Goal: Transaction & Acquisition: Book appointment/travel/reservation

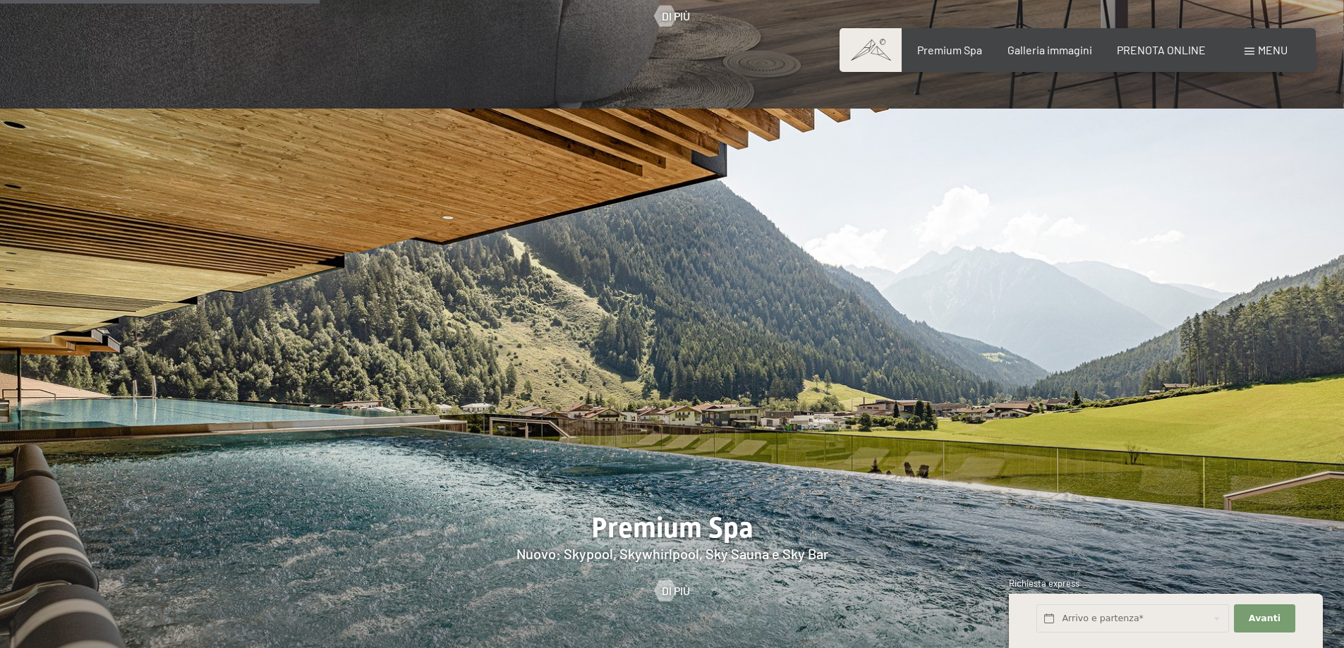
scroll to position [2328, 0]
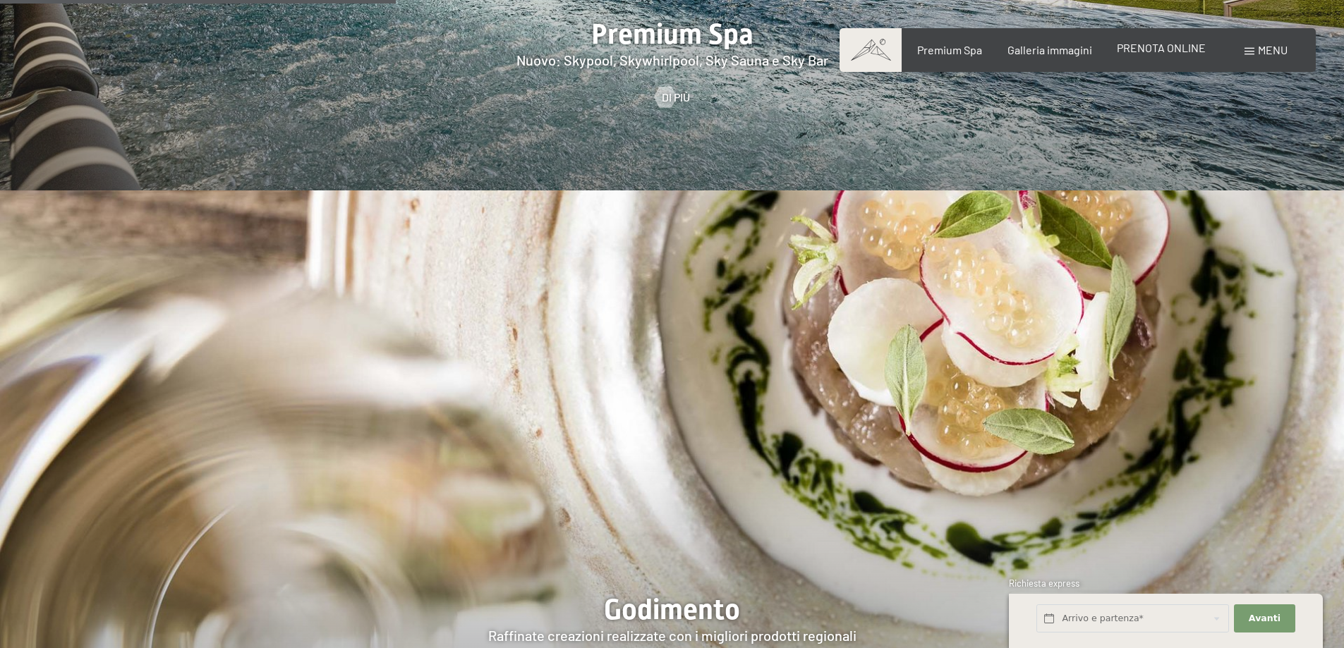
click at [1193, 56] on div "PRENOTA ONLINE" at bounding box center [1161, 48] width 89 height 16
click at [1153, 48] on span "PRENOTA ONLINE" at bounding box center [1161, 47] width 89 height 13
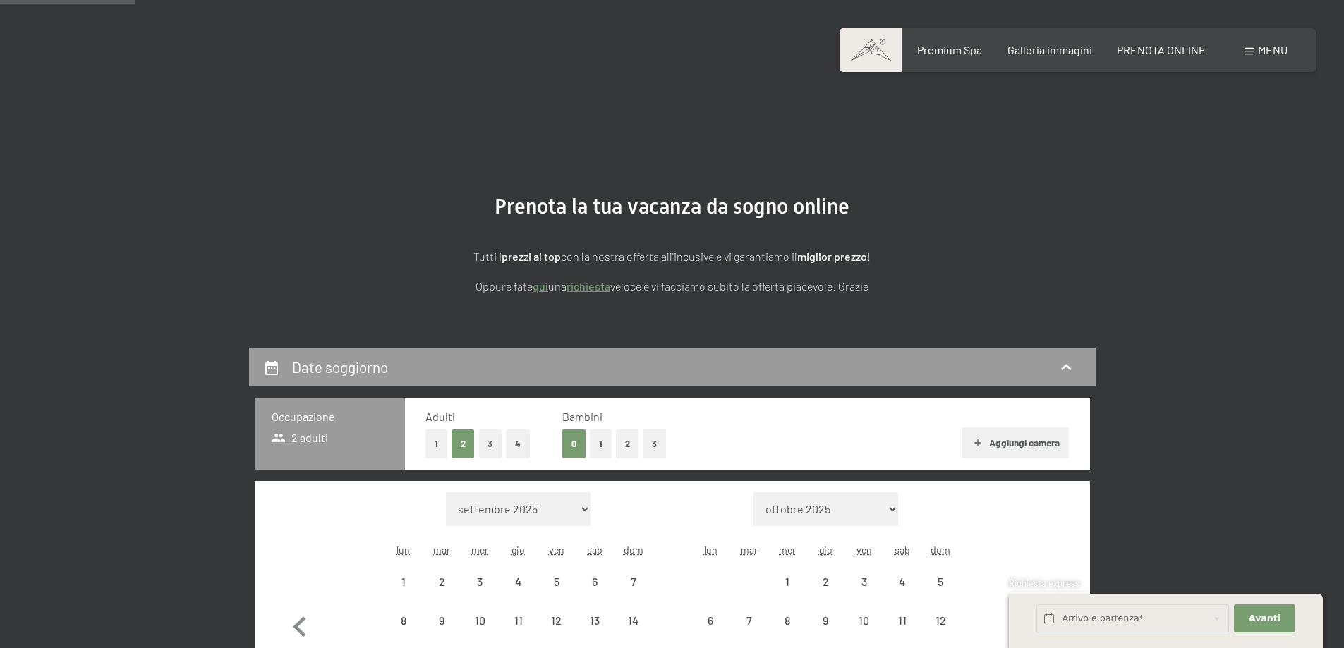
scroll to position [212, 0]
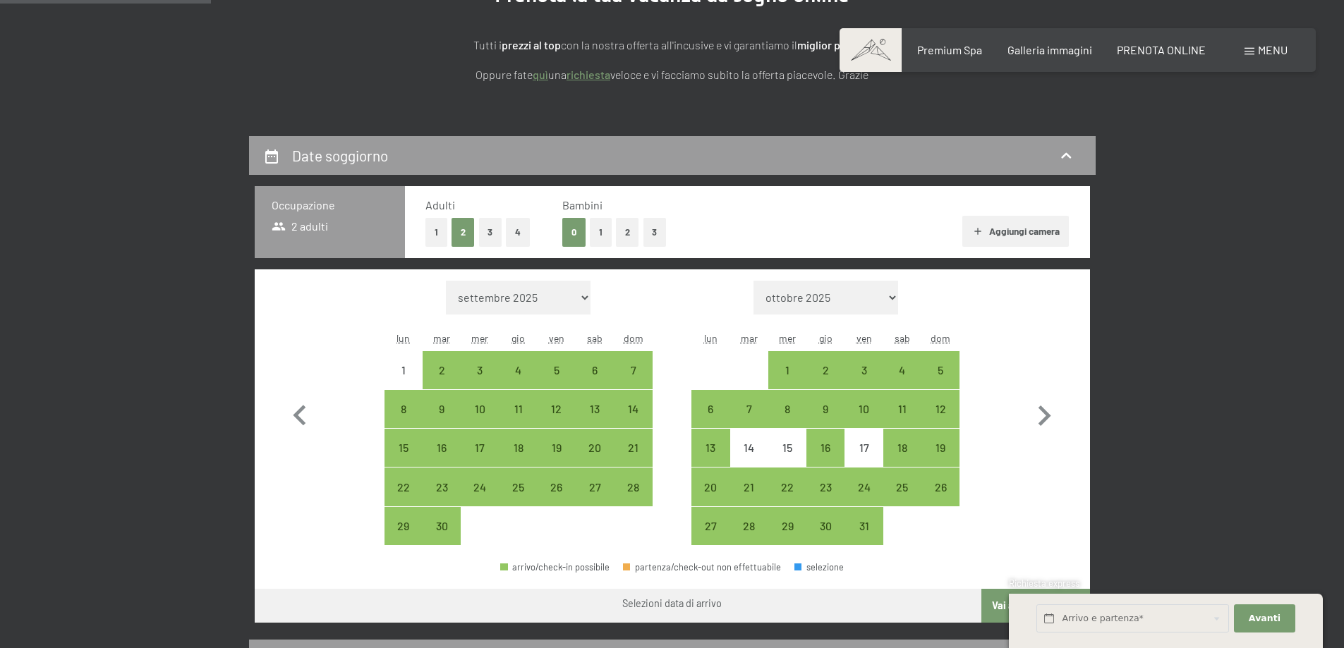
click at [603, 235] on button "1" at bounding box center [601, 232] width 22 height 29
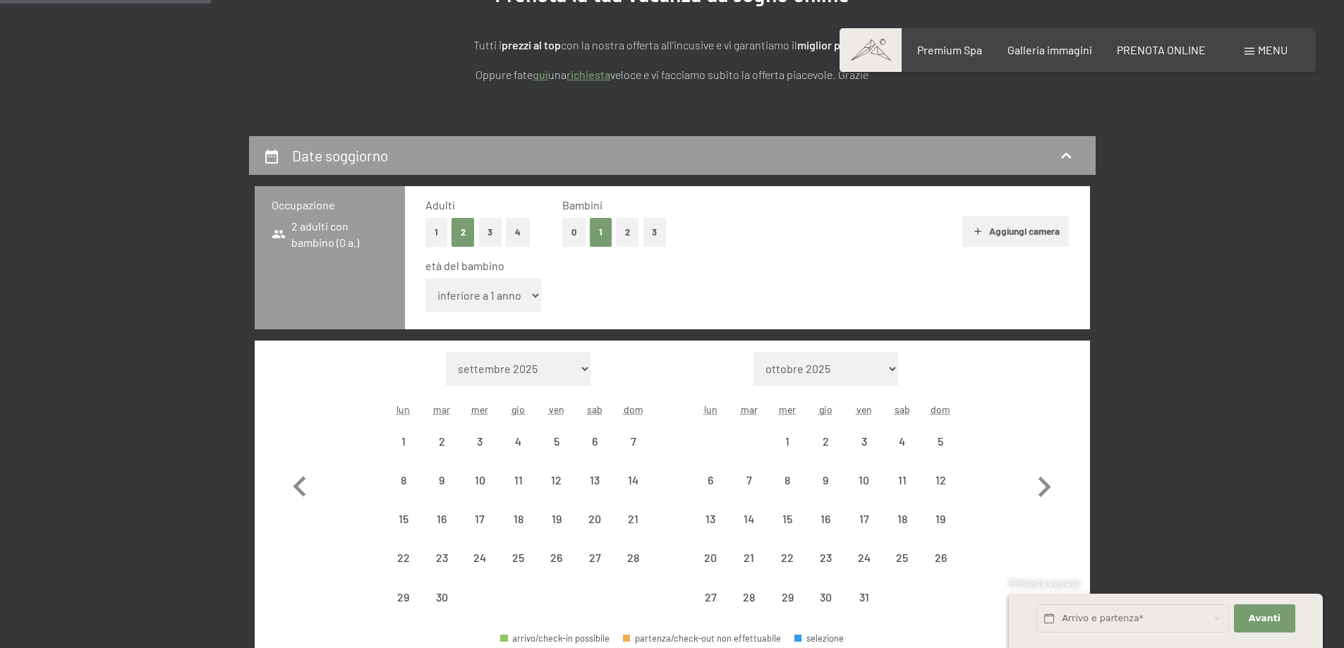
click at [510, 296] on select "inferiore a 1 anno 1 anno 2 anni 3 anni 4 anni 5 anni 6 anni 7 anni 8 anni 9 an…" at bounding box center [483, 296] width 116 height 34
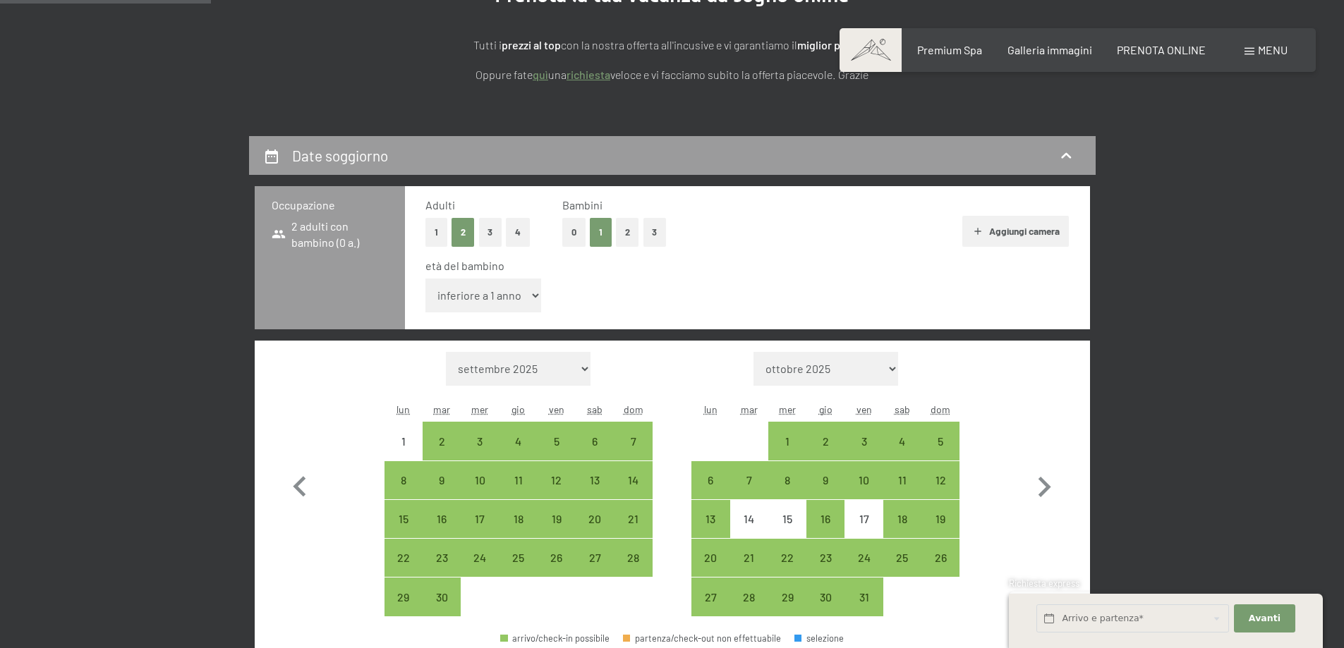
select select "7"
click at [425, 279] on select "inferiore a 1 anno 1 anno 2 anni 3 anni 4 anni 5 anni 6 anni 7 anni 8 anni 9 an…" at bounding box center [483, 296] width 116 height 34
click at [552, 442] on div "5" at bounding box center [556, 453] width 35 height 35
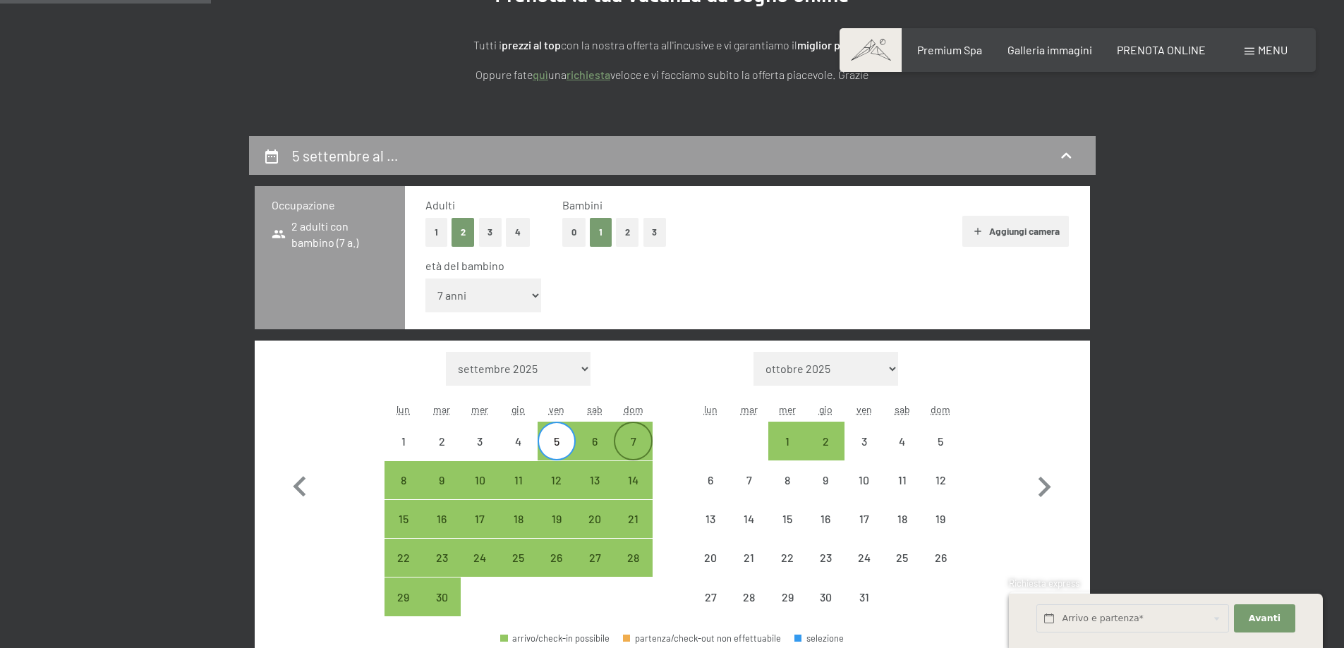
click at [638, 443] on div "7" at bounding box center [632, 453] width 35 height 35
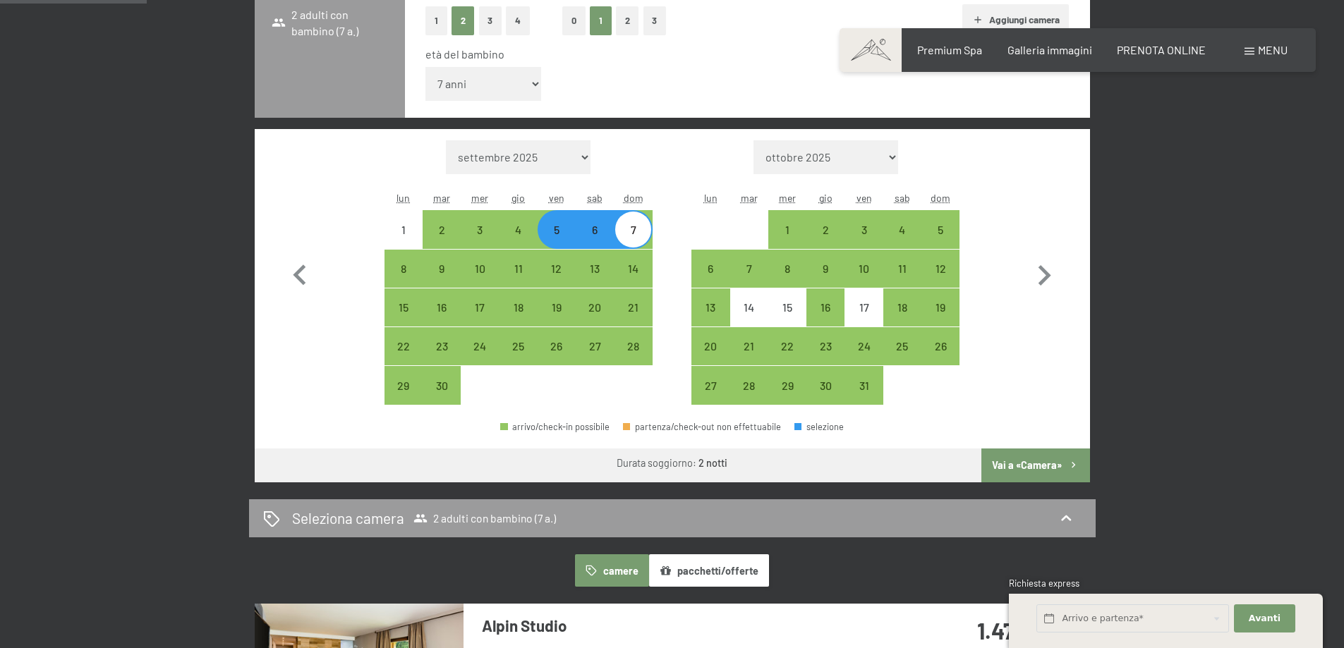
click at [1031, 464] on button "Vai a «Camera»" at bounding box center [1035, 466] width 108 height 34
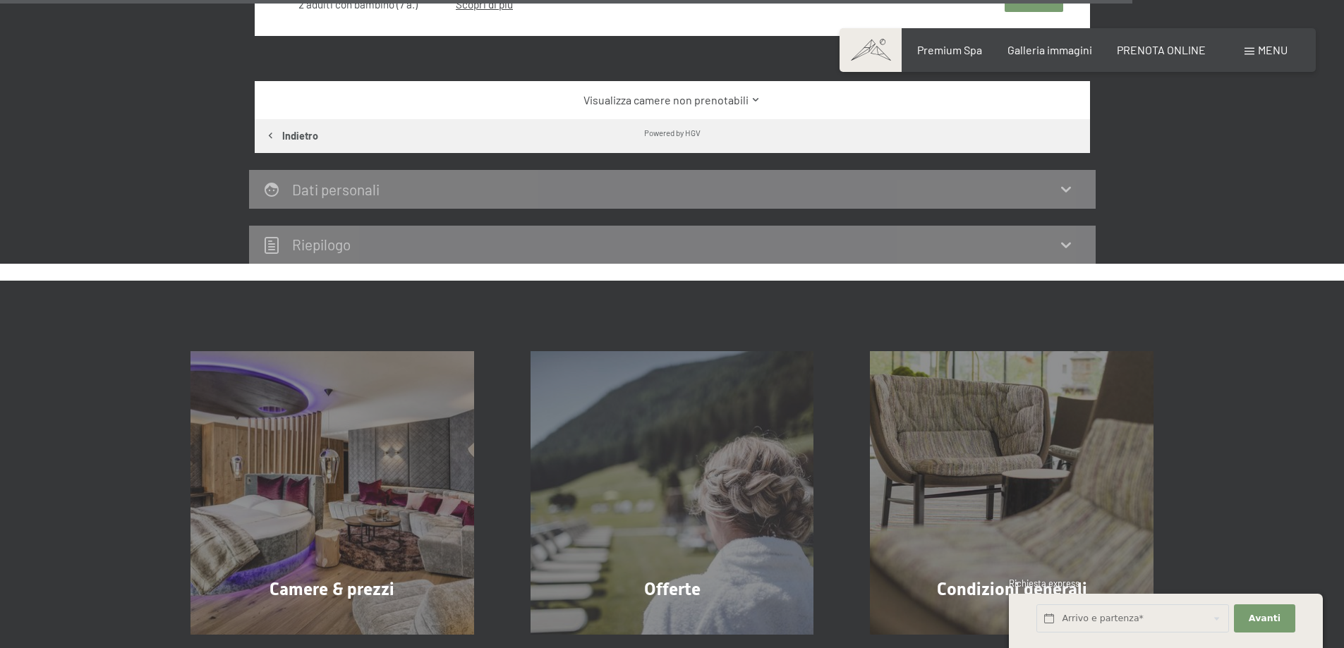
scroll to position [2676, 0]
